Goal: Task Accomplishment & Management: Manage account settings

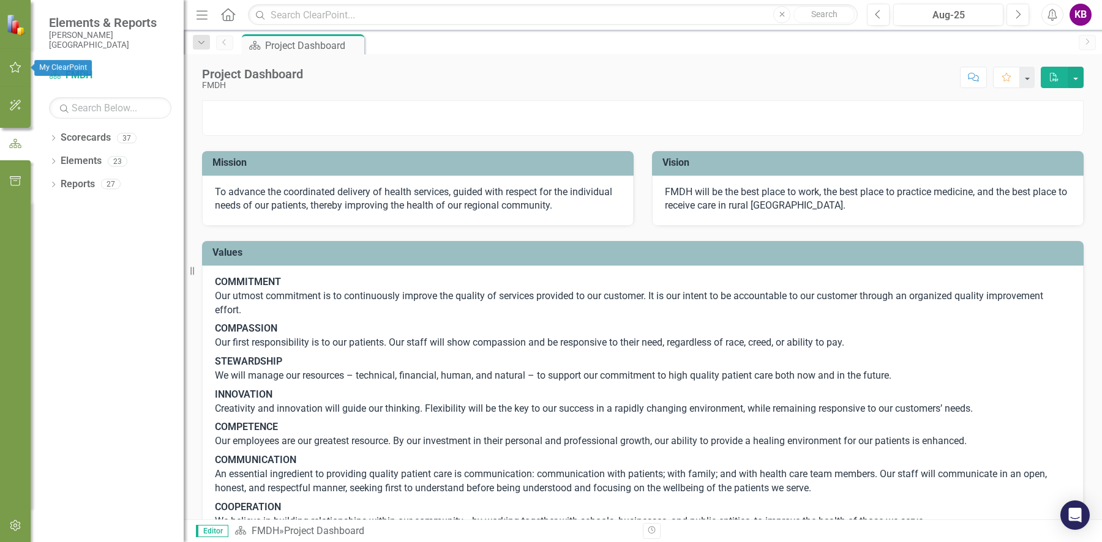
click at [10, 62] on icon "button" at bounding box center [15, 67] width 13 height 10
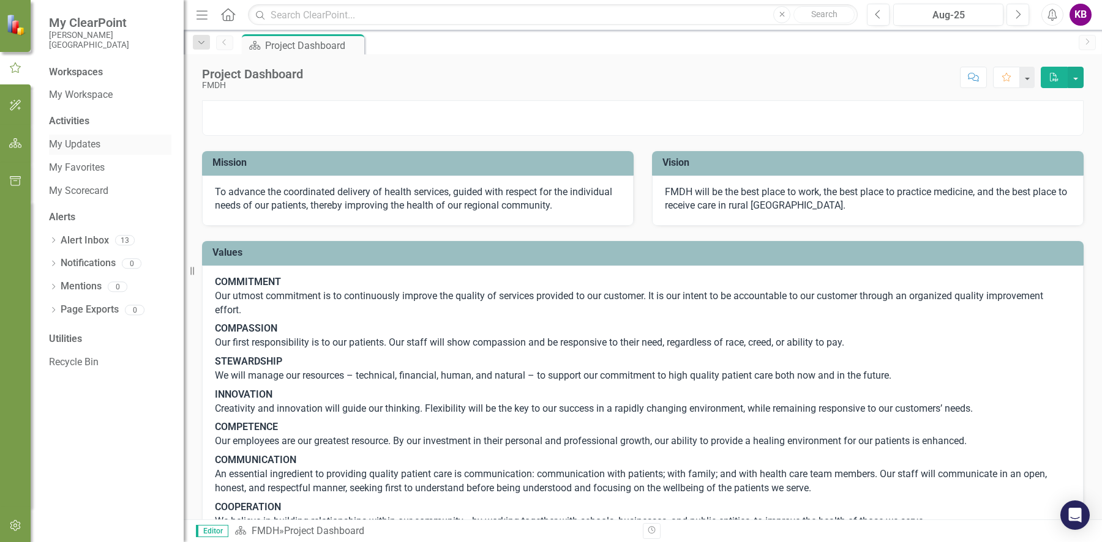
click at [70, 142] on link "My Updates" at bounding box center [110, 145] width 122 height 14
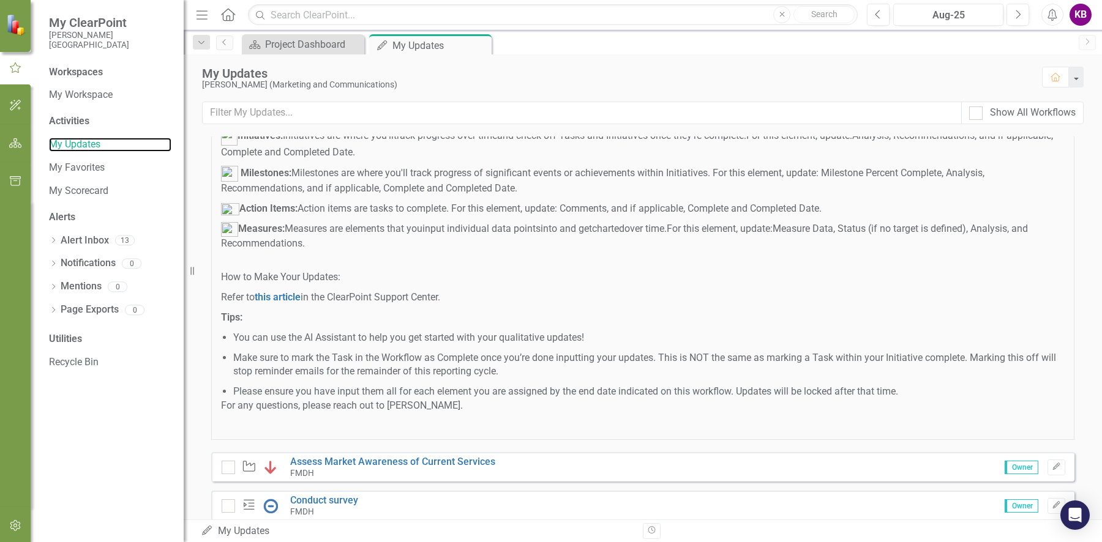
scroll to position [634, 0]
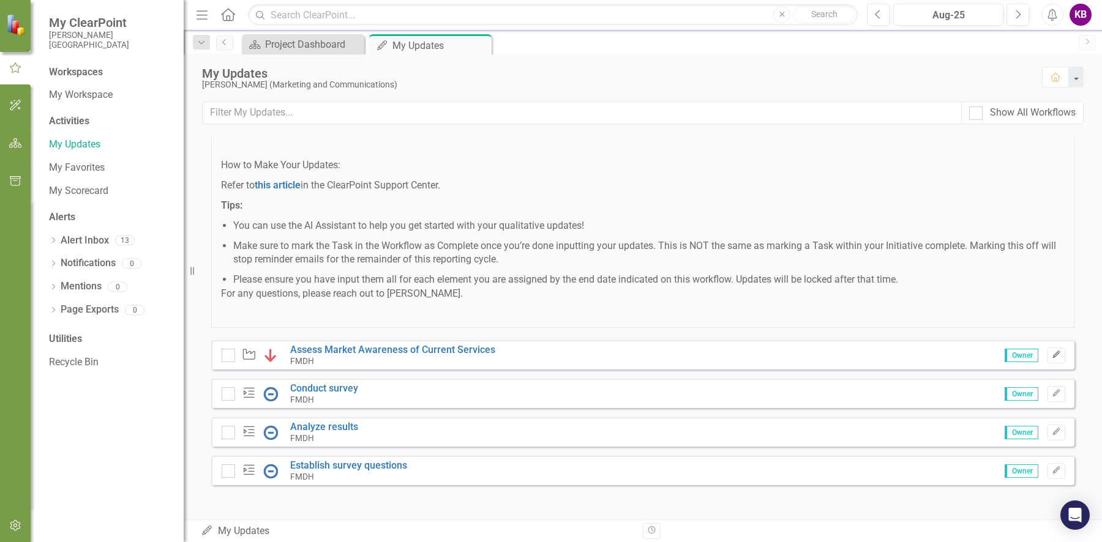
click at [1052, 355] on icon "Edit" at bounding box center [1056, 354] width 9 height 7
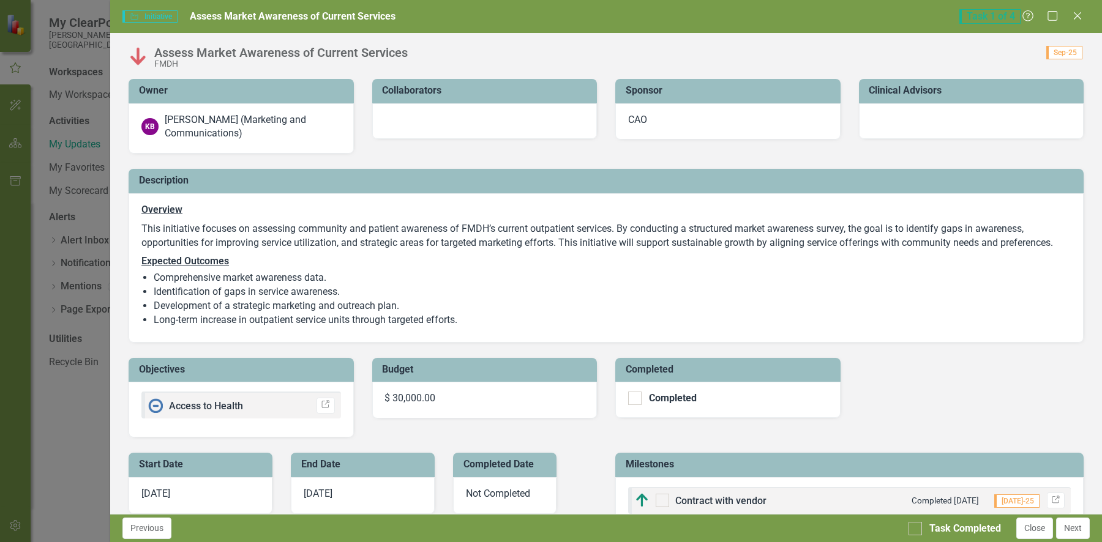
checkbox input "true"
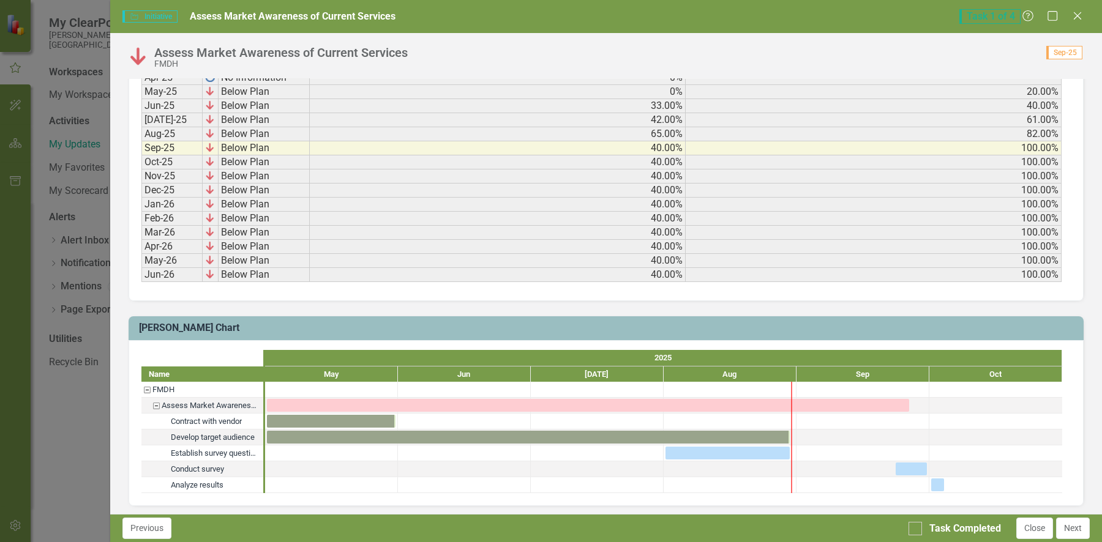
scroll to position [937, 0]
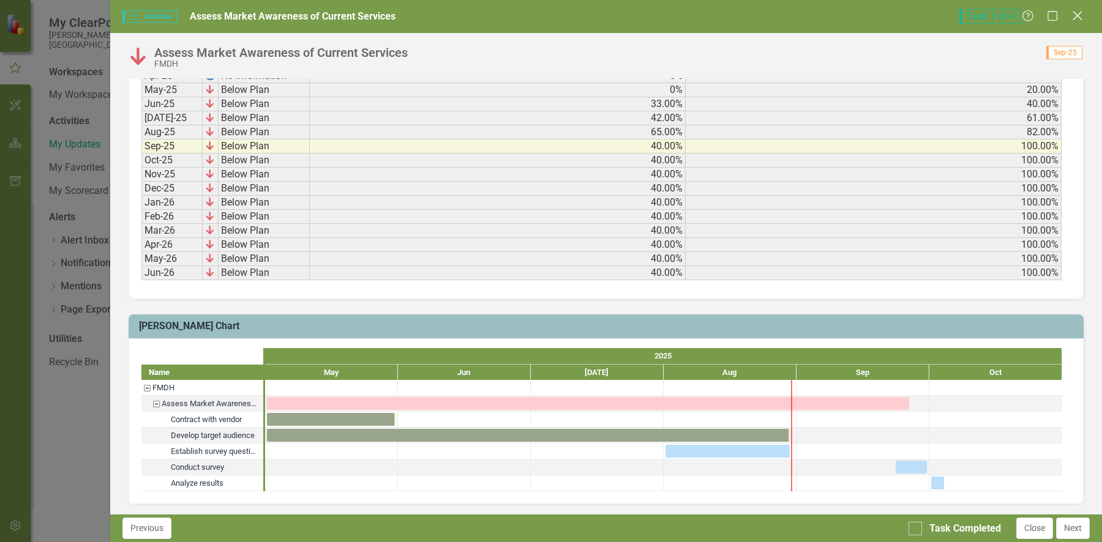
click at [1081, 17] on icon "Close" at bounding box center [1076, 16] width 15 height 12
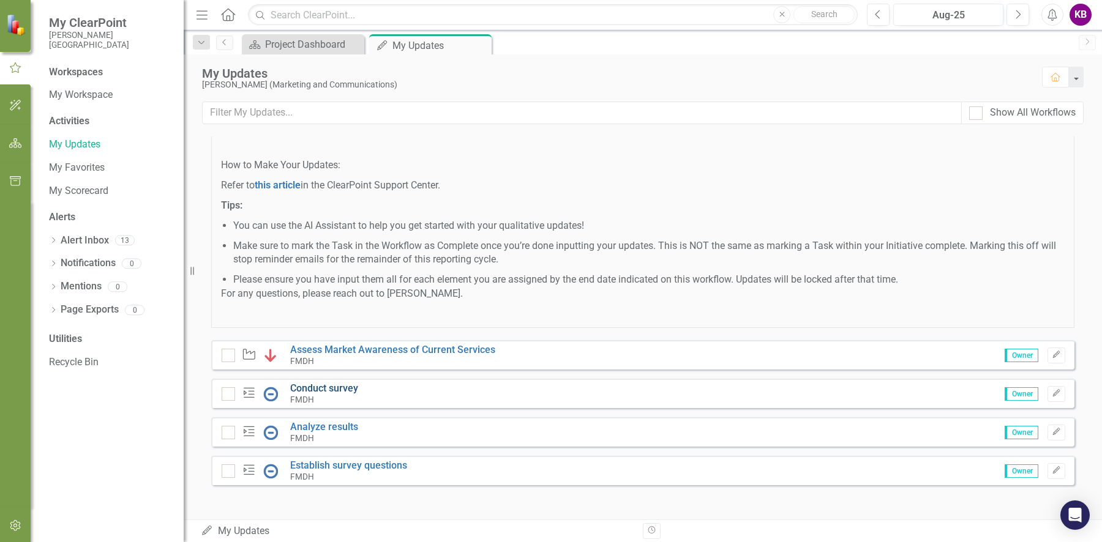
click at [321, 388] on link "Conduct survey" at bounding box center [324, 389] width 68 height 12
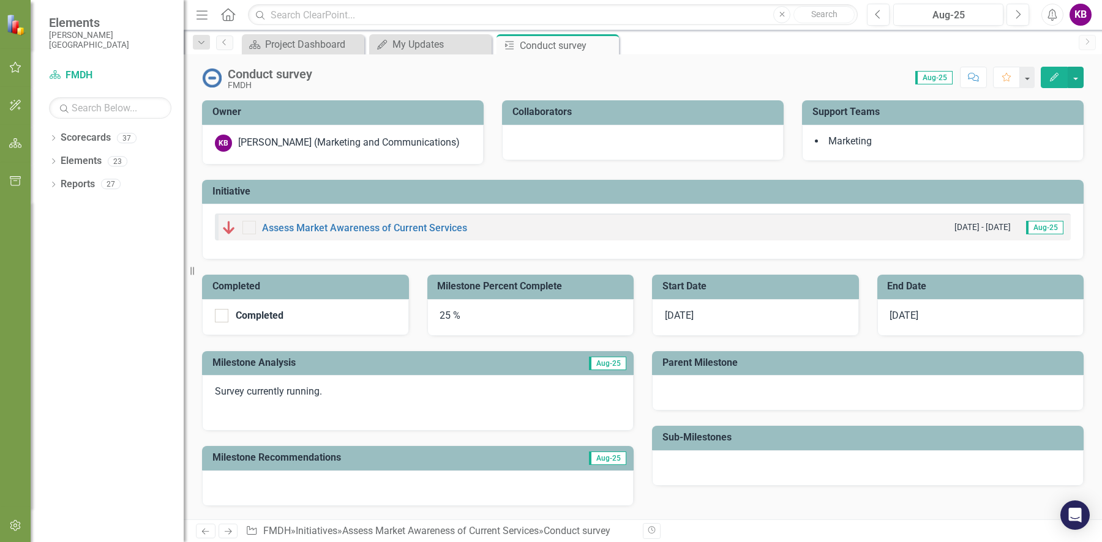
click at [443, 313] on div "25 %" at bounding box center [530, 317] width 207 height 37
click at [445, 316] on div "25 %" at bounding box center [530, 317] width 207 height 37
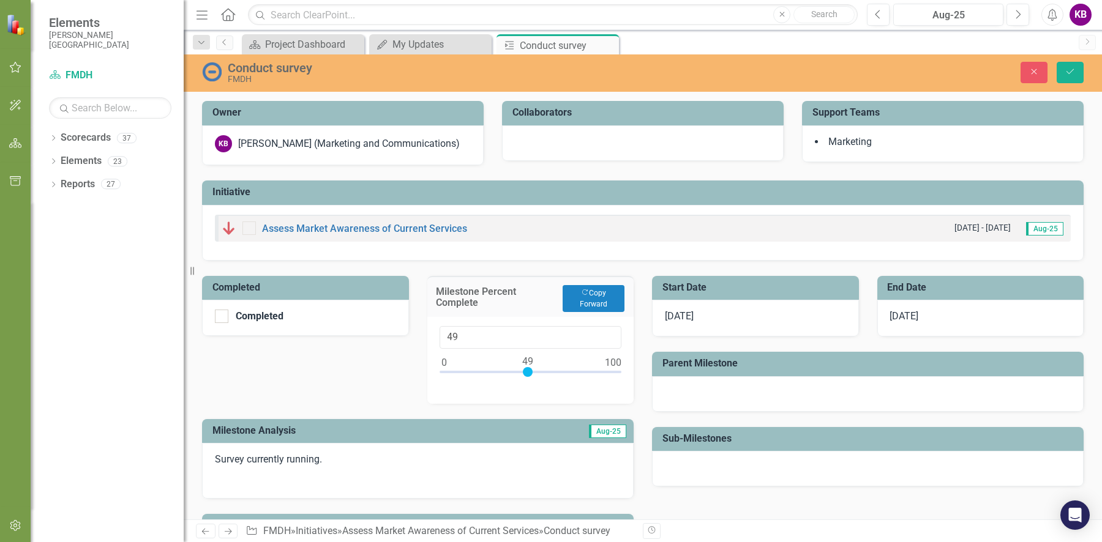
type input "50"
drag, startPoint x: 485, startPoint y: 372, endPoint x: 528, endPoint y: 372, distance: 42.8
click at [528, 372] on div at bounding box center [530, 372] width 10 height 10
click at [1067, 70] on icon "Save" at bounding box center [1069, 71] width 11 height 9
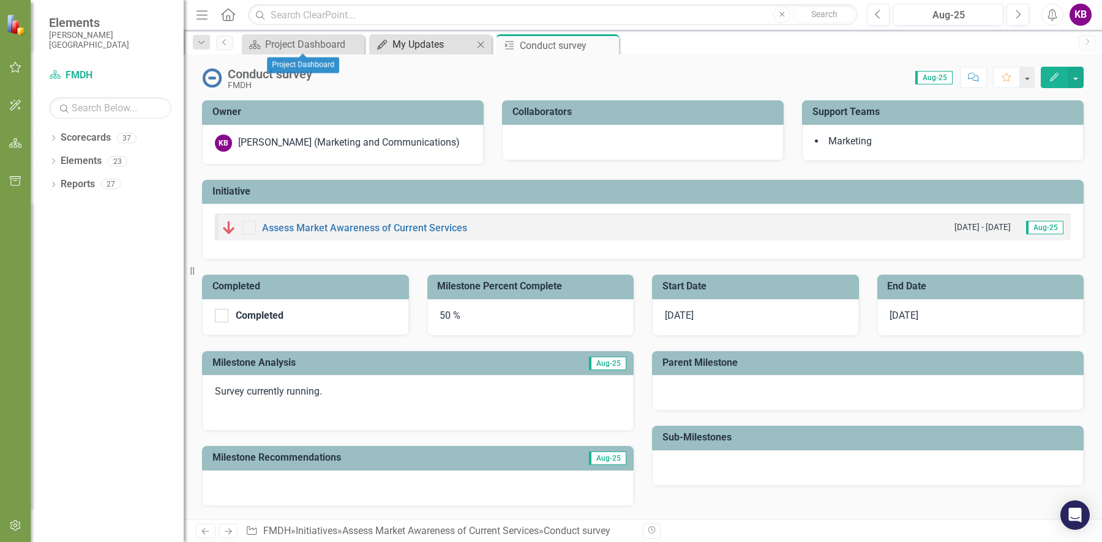
click at [398, 43] on div "My Updates" at bounding box center [432, 44] width 81 height 15
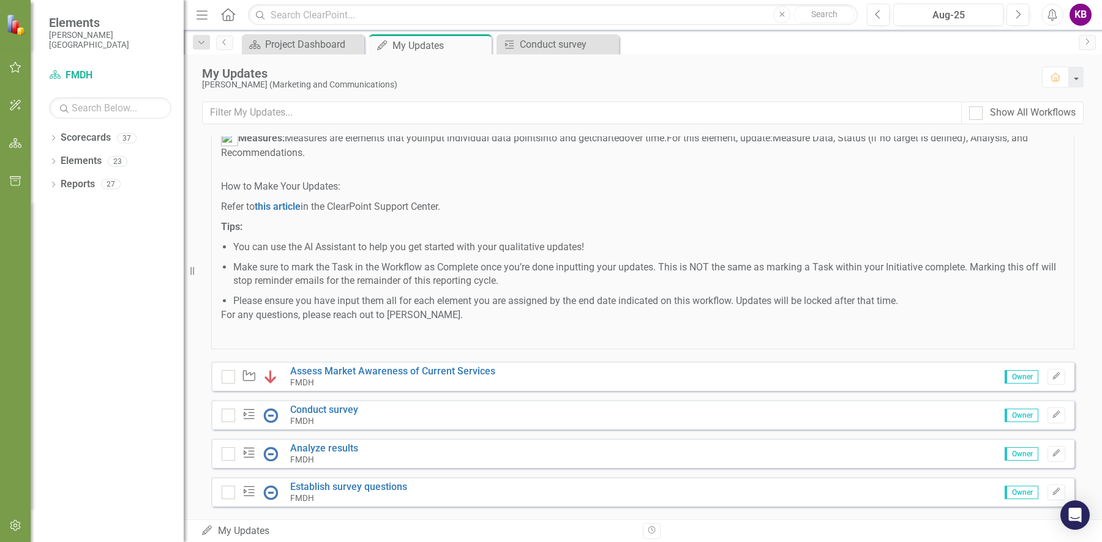
scroll to position [634, 0]
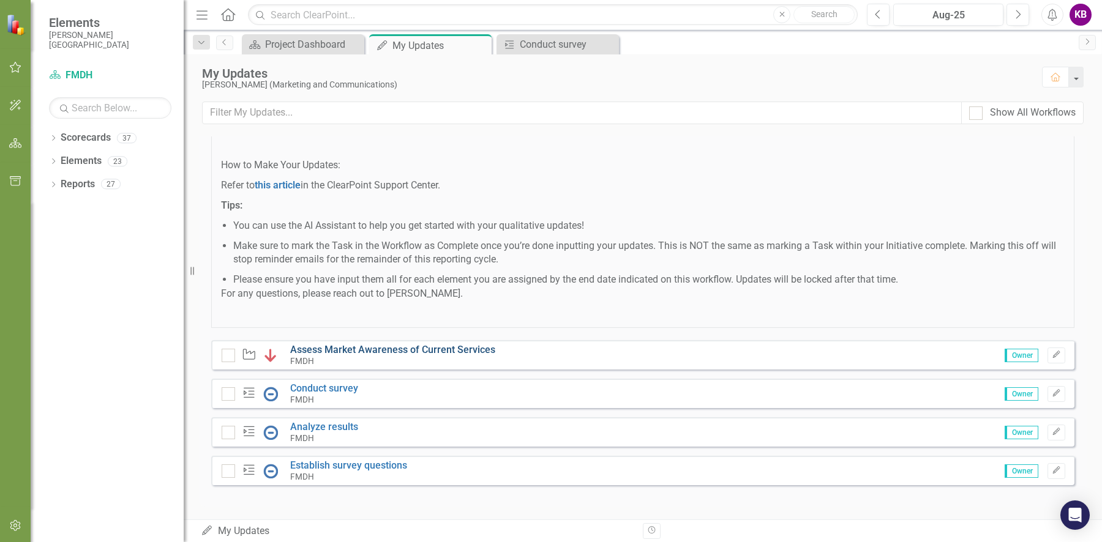
click at [358, 346] on link "Assess Market Awareness of Current Services" at bounding box center [392, 350] width 205 height 12
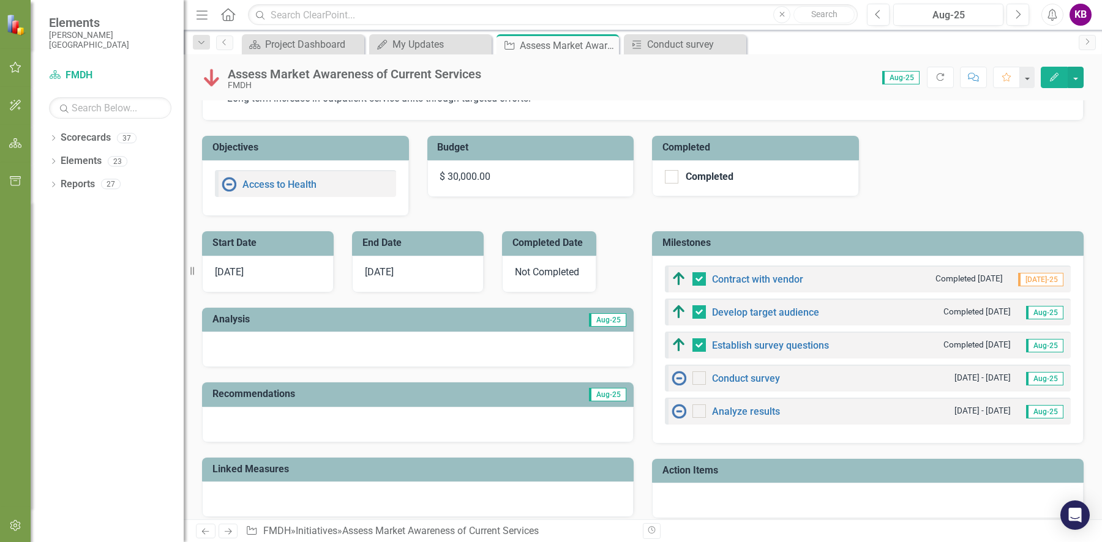
scroll to position [396, 0]
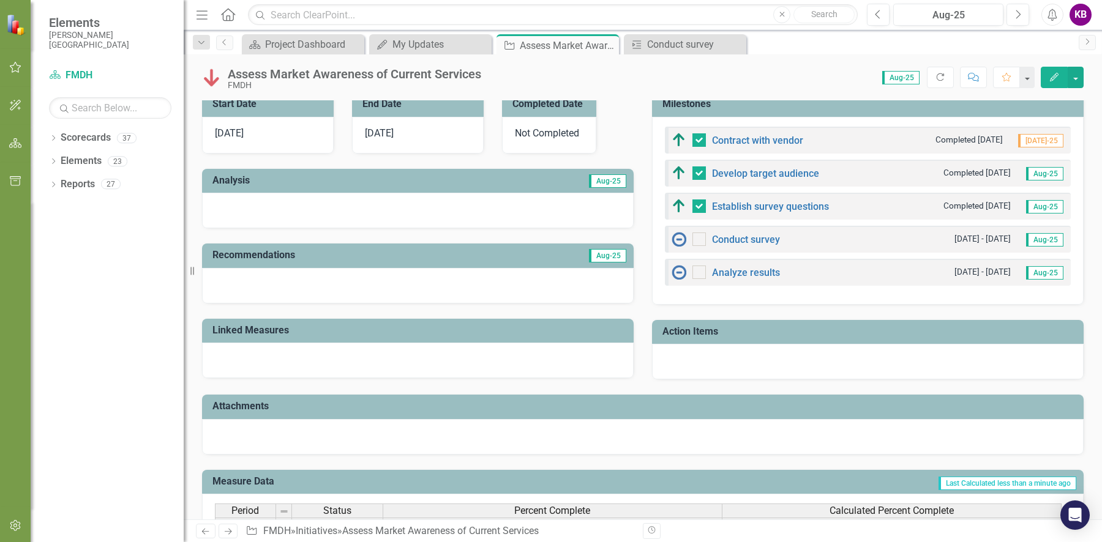
click at [517, 195] on div at bounding box center [418, 211] width 432 height 36
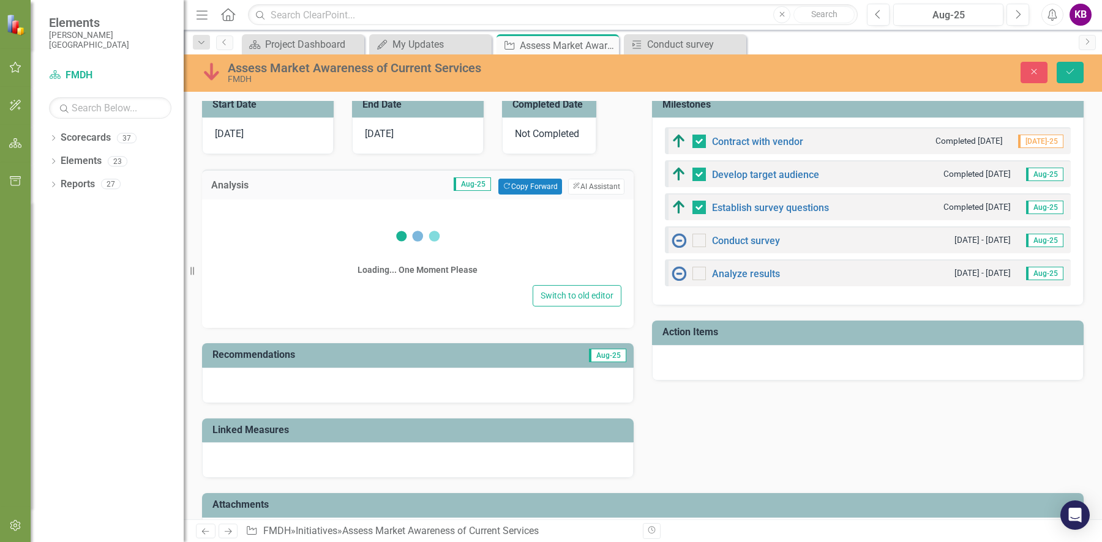
click at [348, 220] on div "Loading... One Moment Please" at bounding box center [417, 245] width 407 height 73
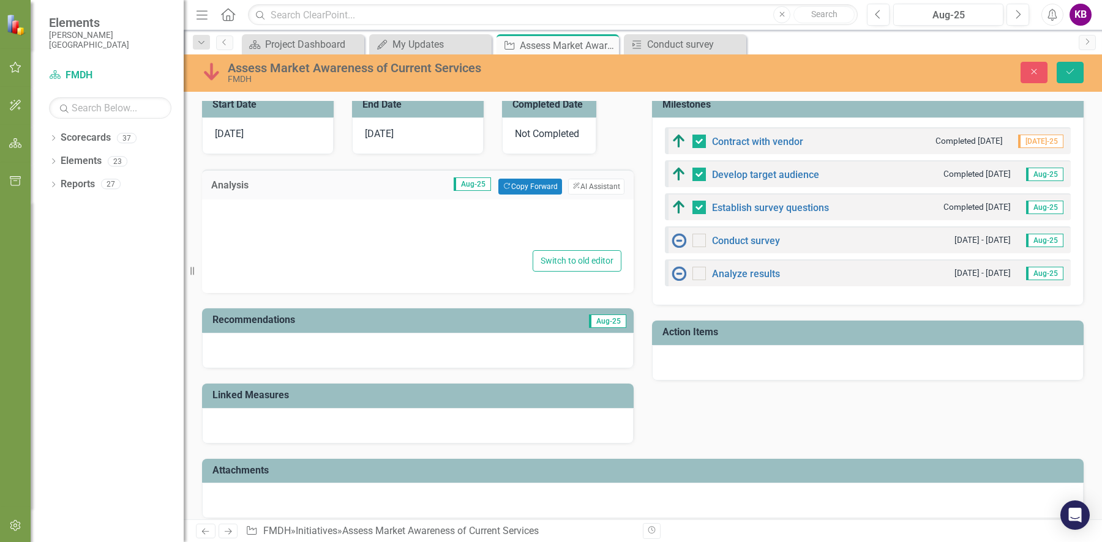
click at [317, 209] on div at bounding box center [417, 228] width 407 height 39
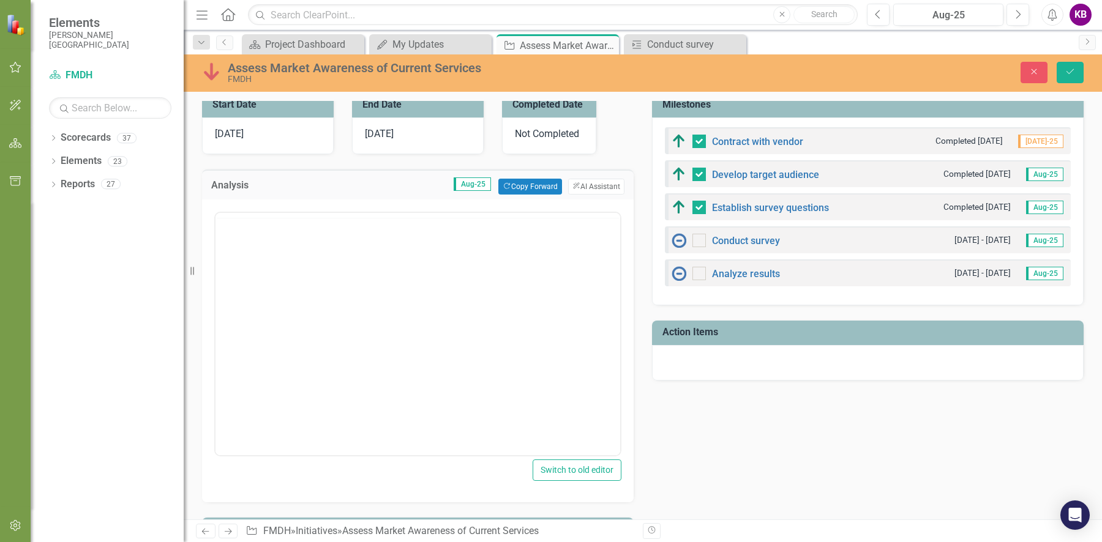
scroll to position [0, 0]
click at [297, 259] on body "Rich Text Area. Press ALT-0 for help." at bounding box center [417, 333] width 405 height 184
drag, startPoint x: 1071, startPoint y: 70, endPoint x: 245, endPoint y: 68, distance: 825.1
click at [1071, 70] on icon "Save" at bounding box center [1069, 71] width 11 height 9
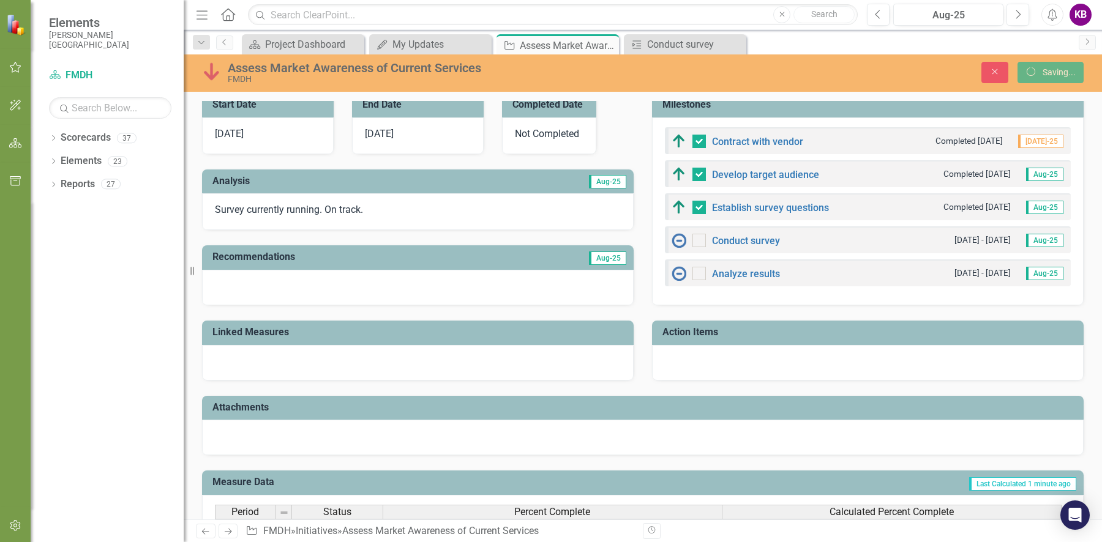
checkbox input "false"
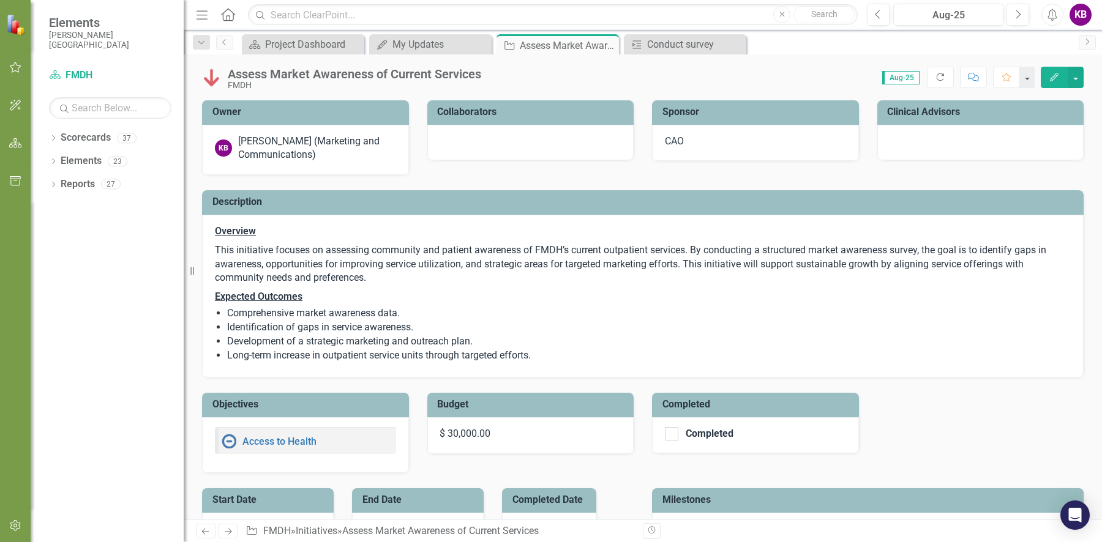
checkbox input "false"
checkbox input "true"
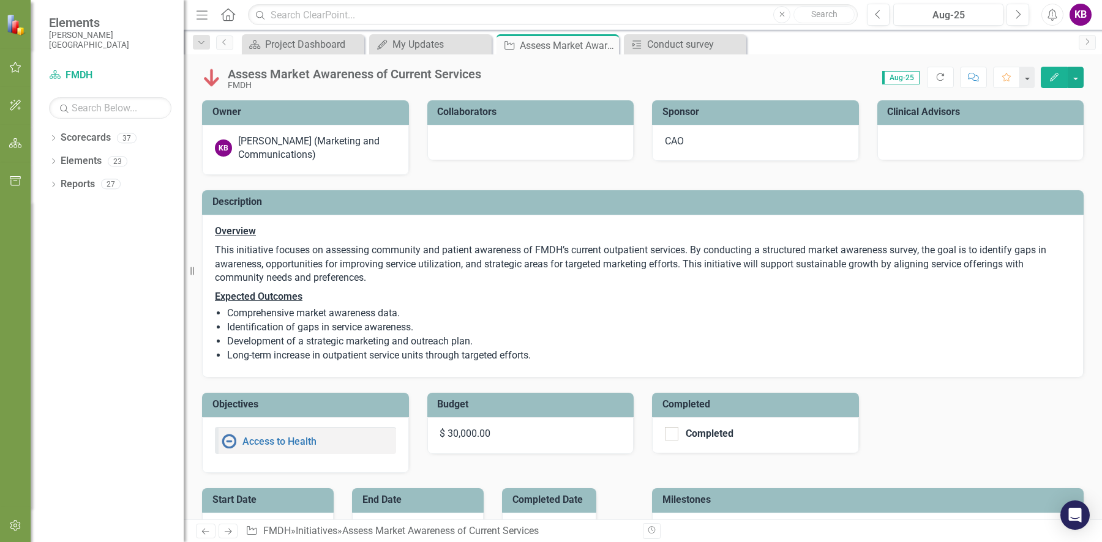
checkbox input "true"
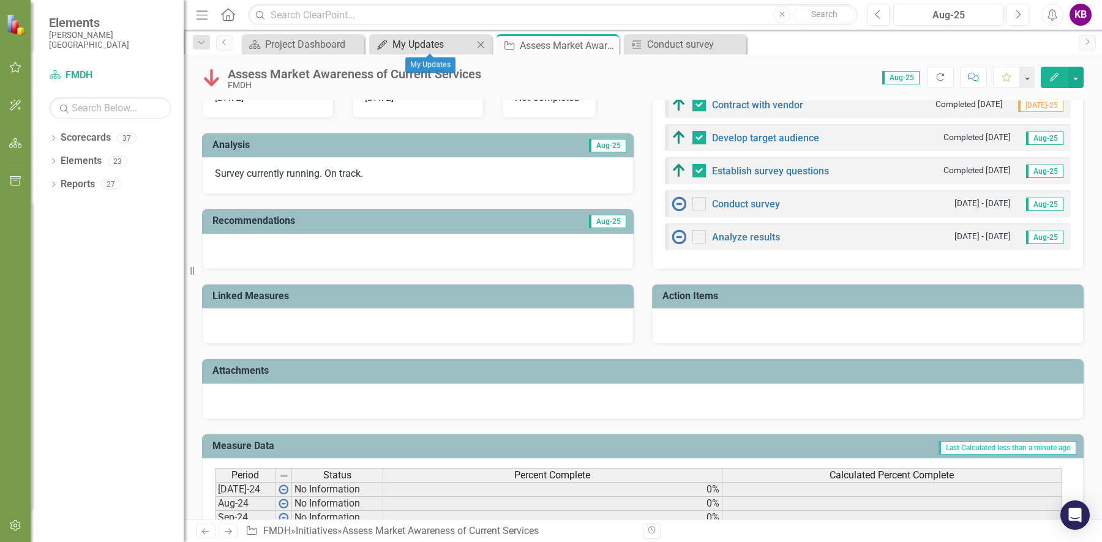
click at [438, 48] on div "My Updates" at bounding box center [432, 44] width 81 height 15
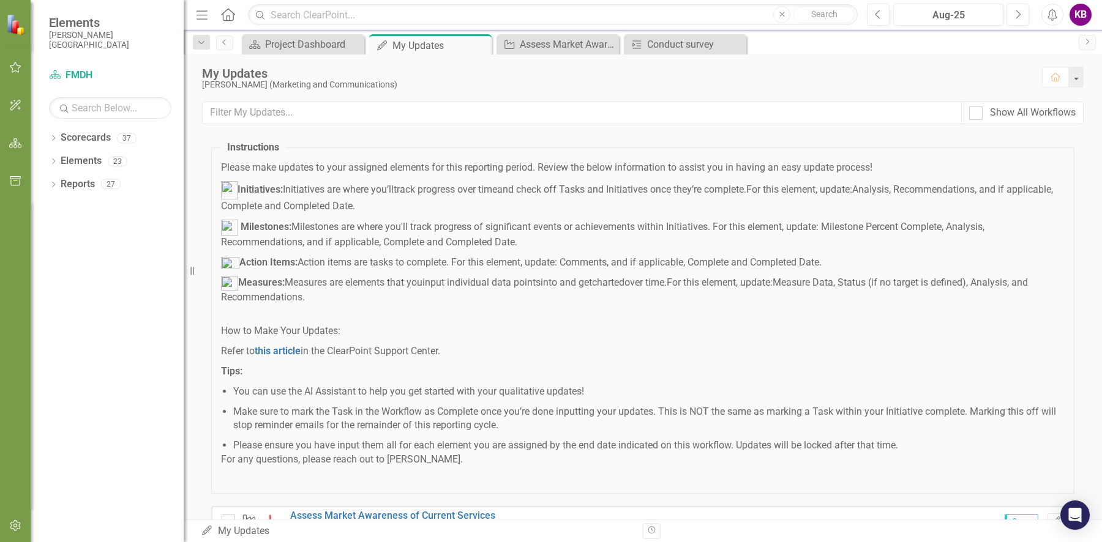
scroll to position [634, 0]
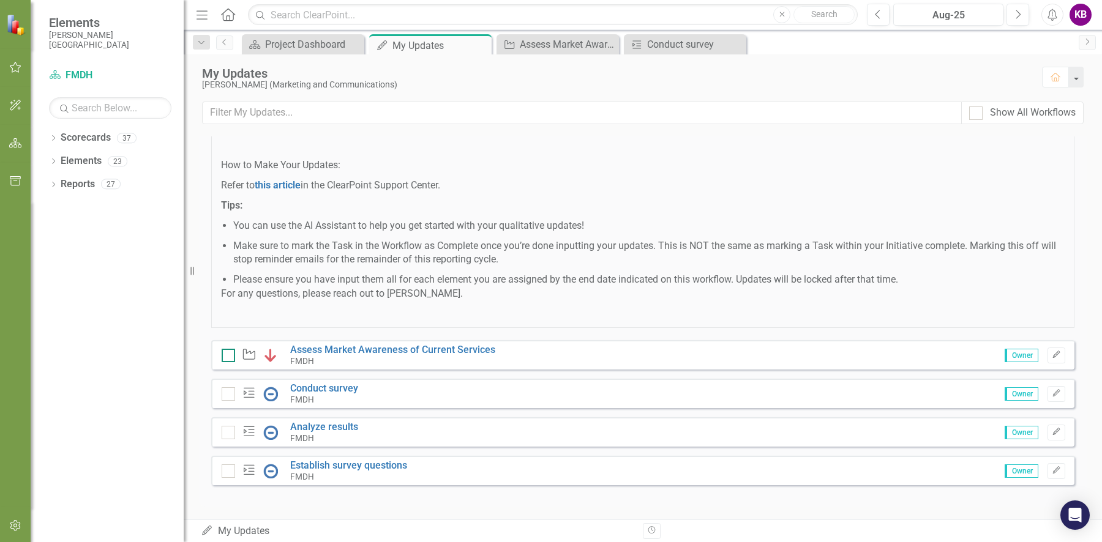
click at [228, 356] on div at bounding box center [228, 355] width 13 height 13
click at [228, 356] on input "checkbox" at bounding box center [226, 353] width 8 height 8
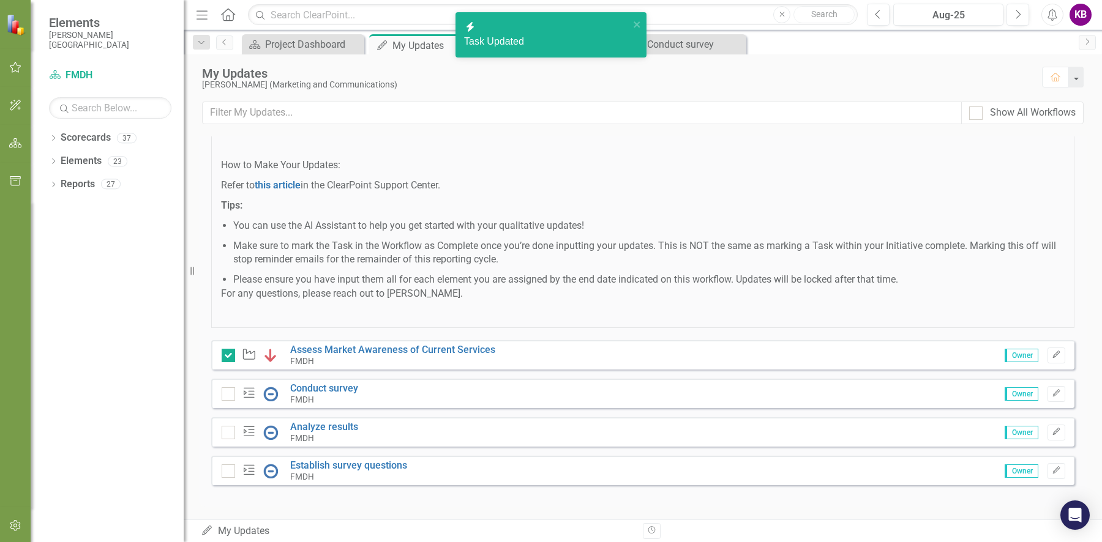
checkbox input "true"
click at [227, 395] on div at bounding box center [228, 393] width 13 height 13
click at [227, 395] on input "checkbox" at bounding box center [226, 391] width 8 height 8
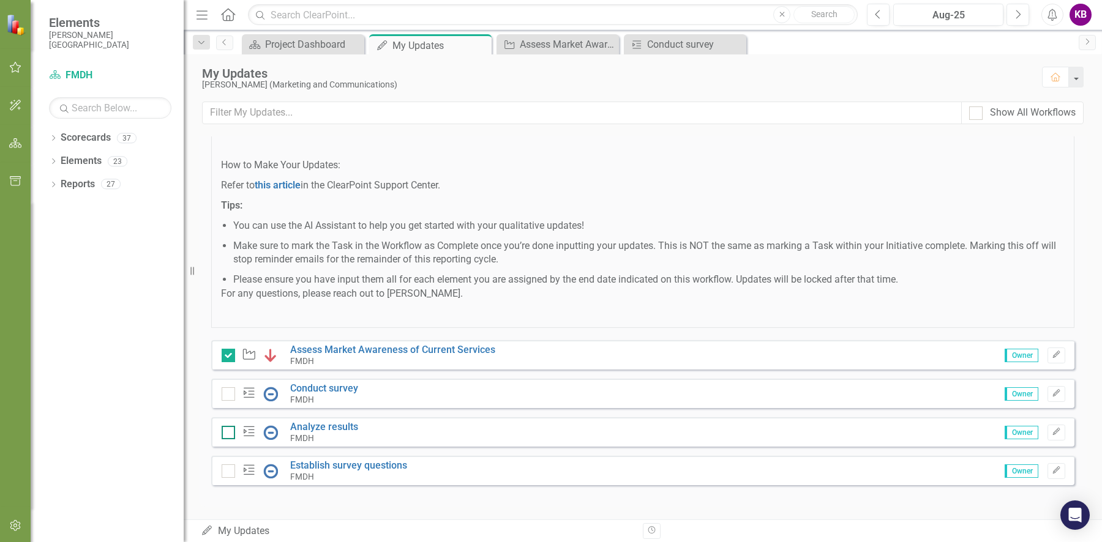
checkbox input "true"
click at [227, 430] on input "checkbox" at bounding box center [226, 430] width 8 height 8
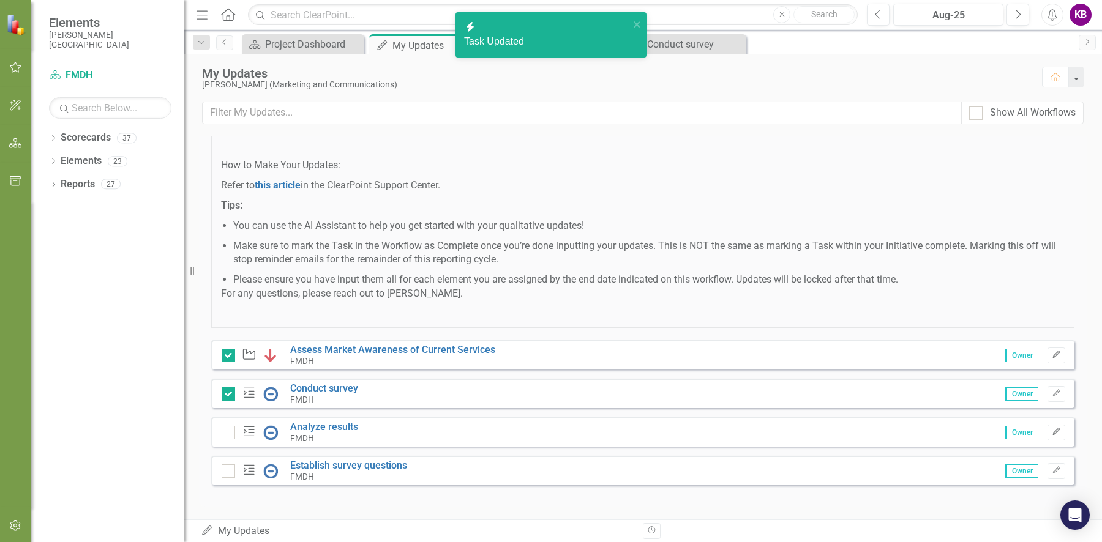
checkbox input "true"
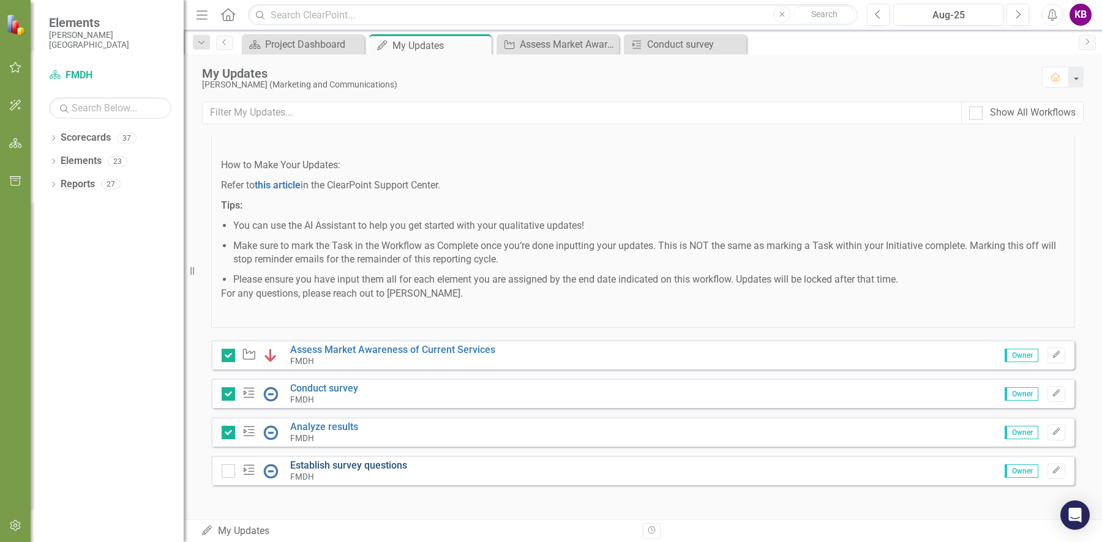
click at [321, 465] on link "Establish survey questions" at bounding box center [348, 466] width 117 height 12
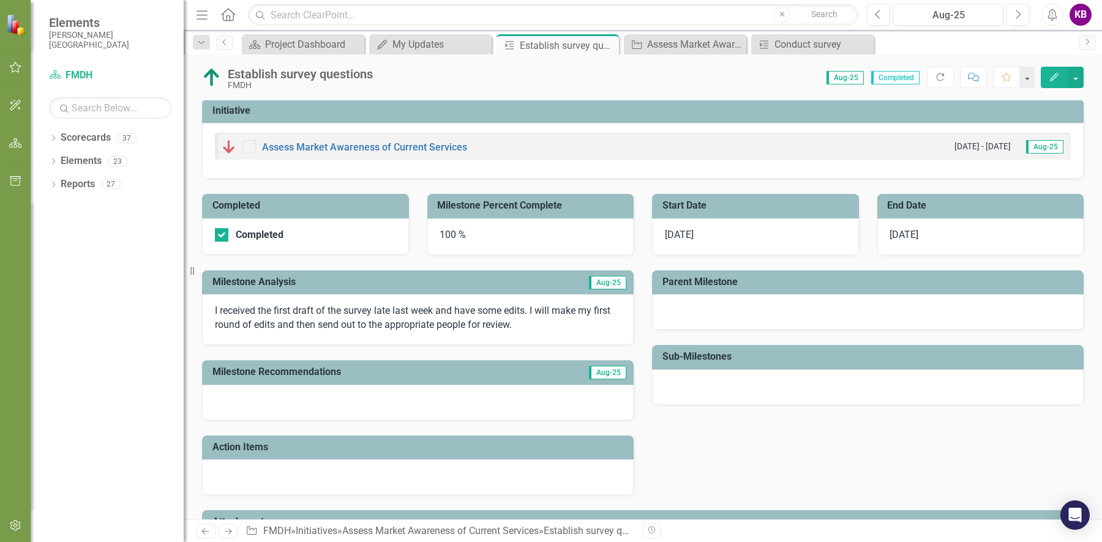
scroll to position [141, 0]
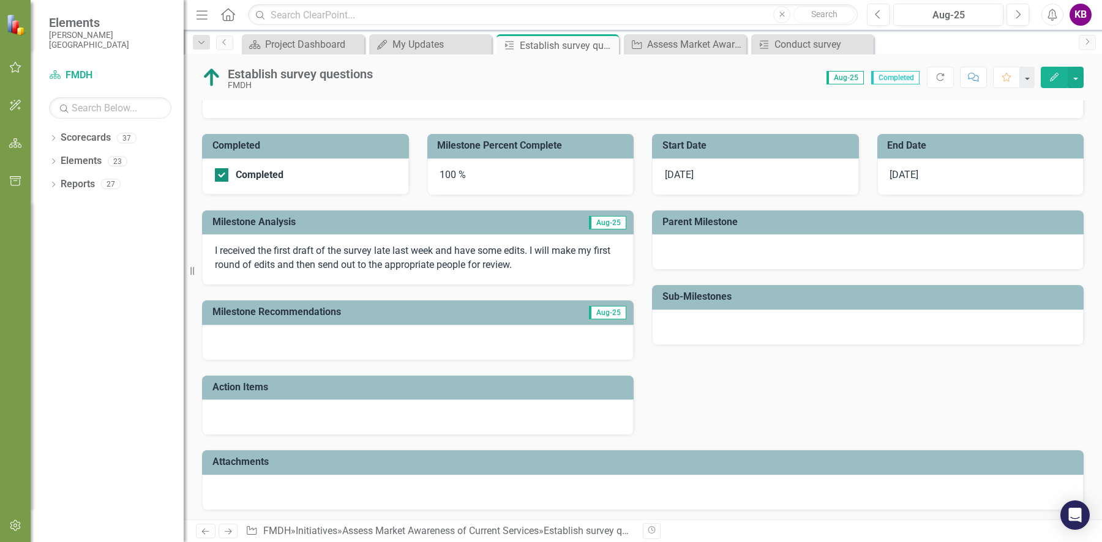
click at [223, 172] on div at bounding box center [221, 174] width 13 height 13
click at [223, 172] on input "Completed" at bounding box center [219, 172] width 8 height 8
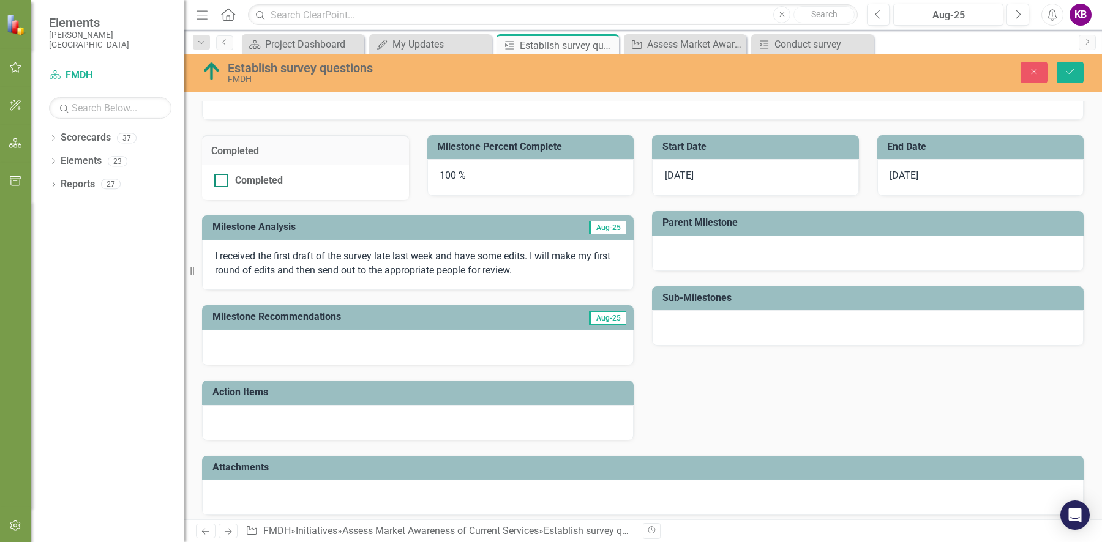
click at [223, 181] on div at bounding box center [220, 180] width 13 height 13
click at [222, 181] on input "Completed" at bounding box center [218, 178] width 8 height 8
checkbox input "true"
click at [1061, 73] on button "Save" at bounding box center [1069, 72] width 27 height 21
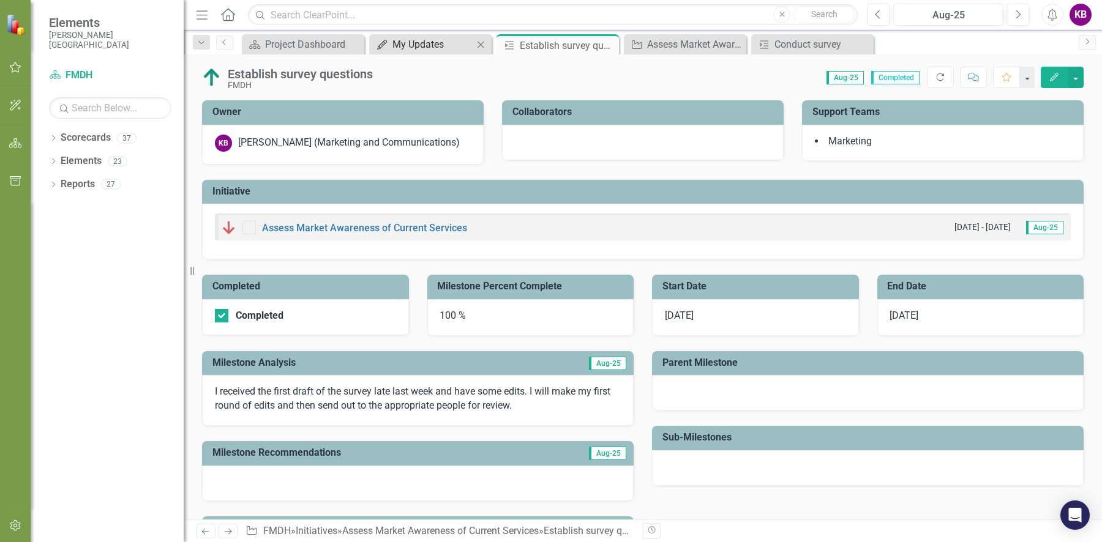
click at [443, 43] on div "My Updates" at bounding box center [432, 44] width 81 height 15
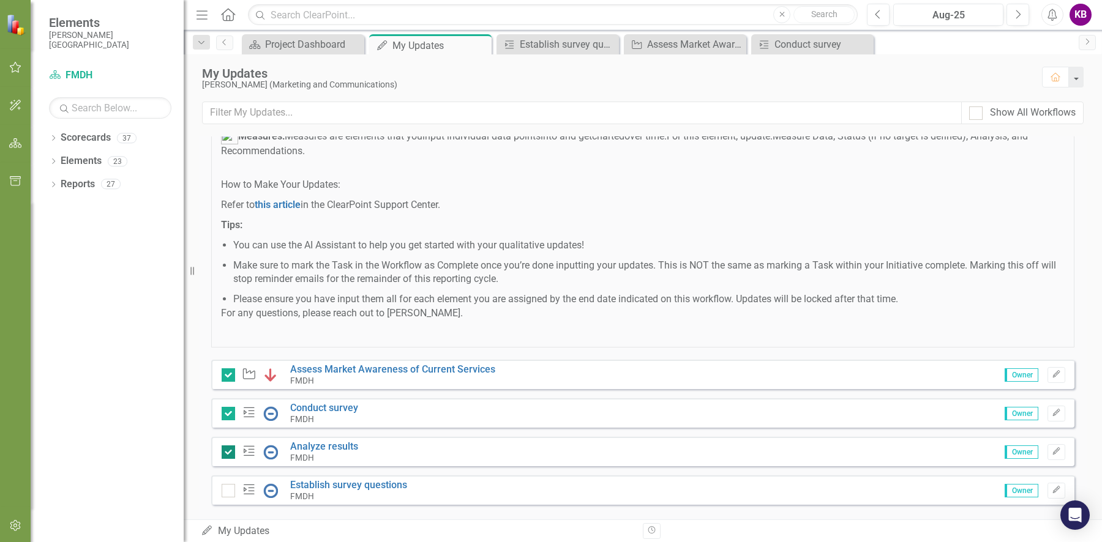
scroll to position [597, 0]
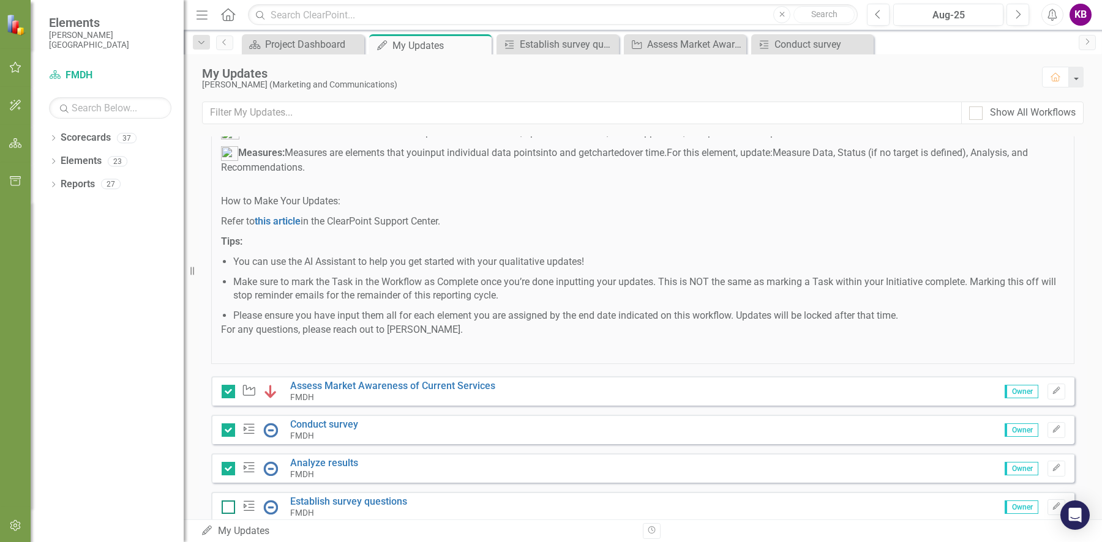
click at [228, 505] on input "checkbox" at bounding box center [226, 505] width 8 height 8
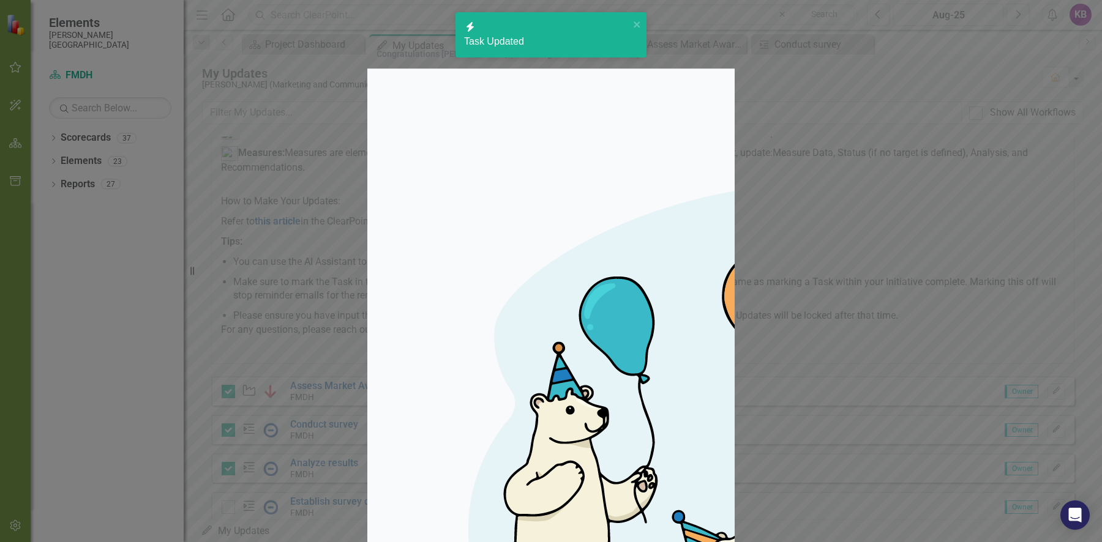
checkbox input "true"
